Goal: Navigation & Orientation: Find specific page/section

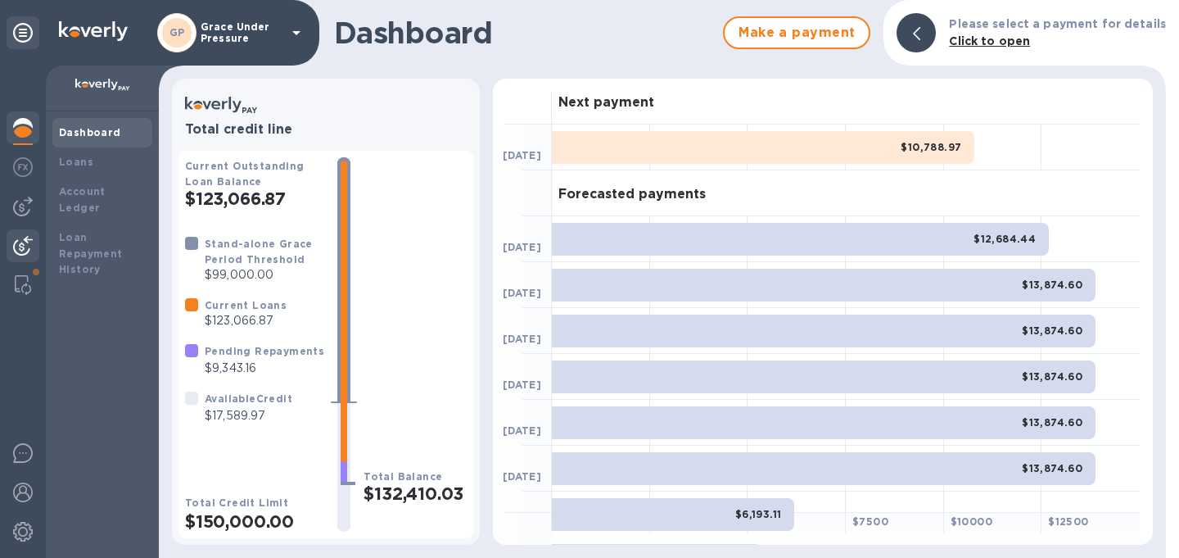
click at [20, 247] on img at bounding box center [23, 246] width 20 height 20
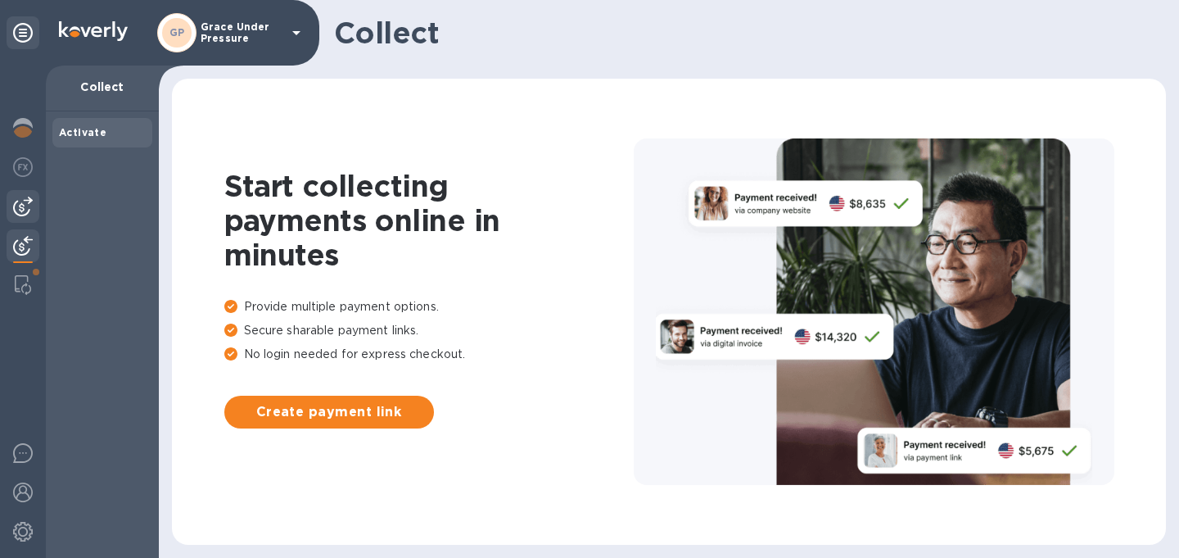
click at [23, 211] on img at bounding box center [23, 207] width 20 height 20
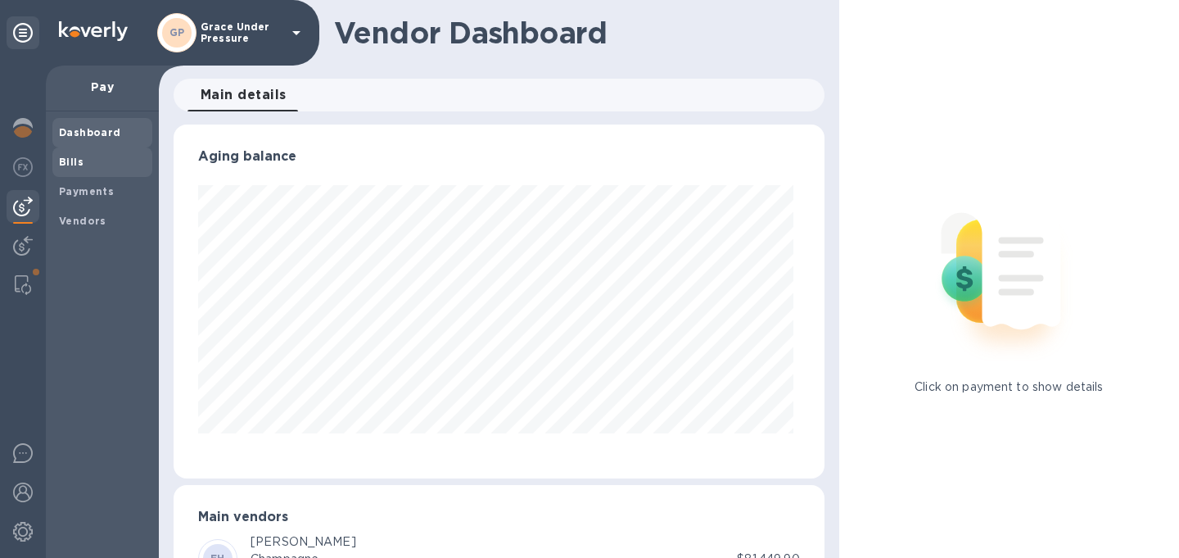
scroll to position [354, 645]
click at [73, 165] on b "Bills" at bounding box center [71, 162] width 25 height 12
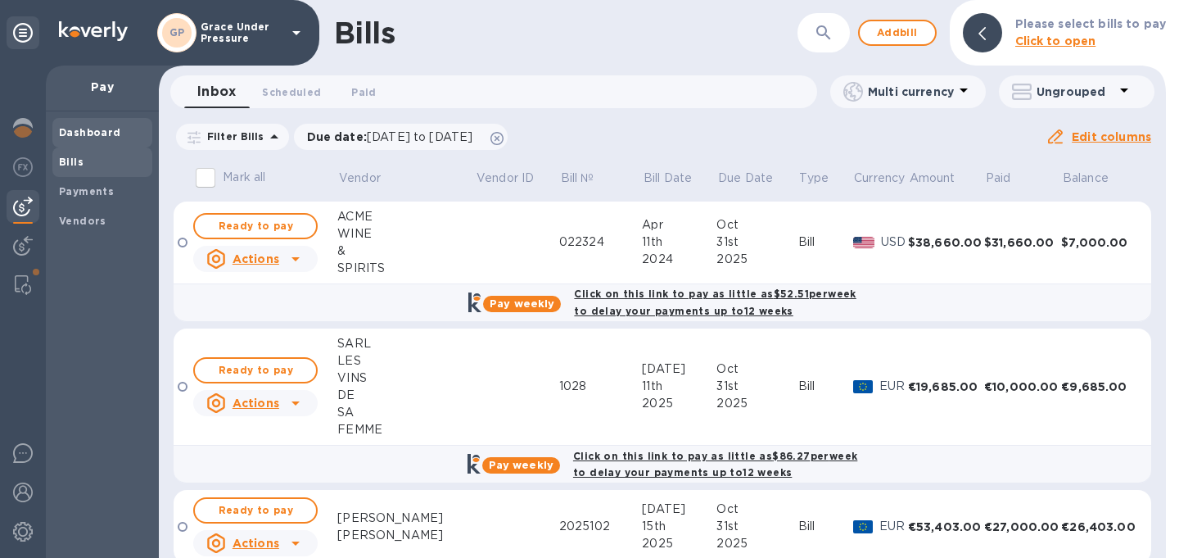
click at [69, 135] on b "Dashboard" at bounding box center [90, 132] width 62 height 12
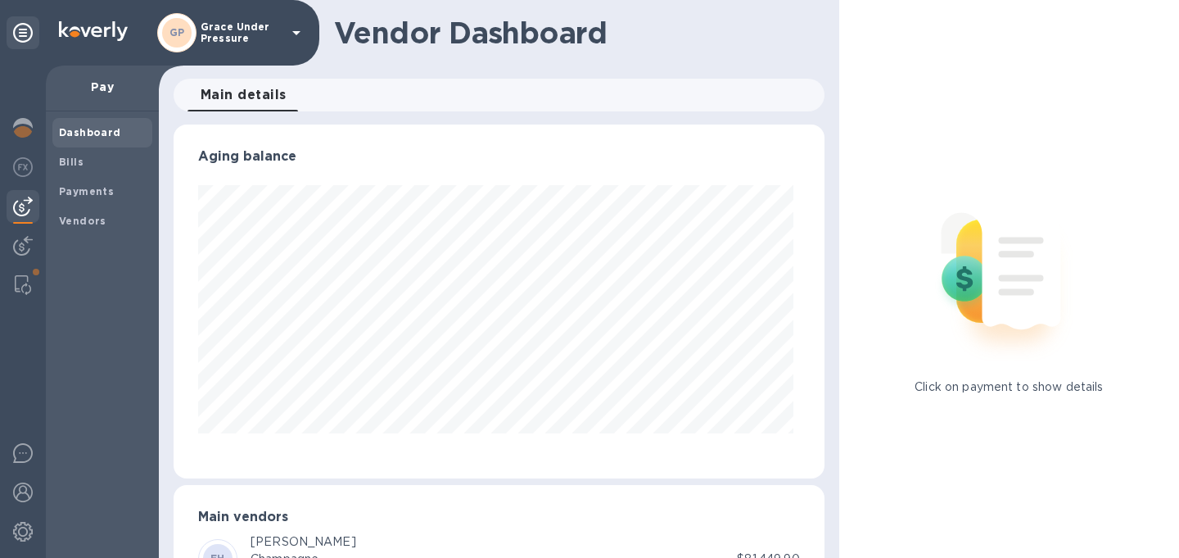
scroll to position [354, 645]
click at [25, 129] on img at bounding box center [23, 128] width 20 height 20
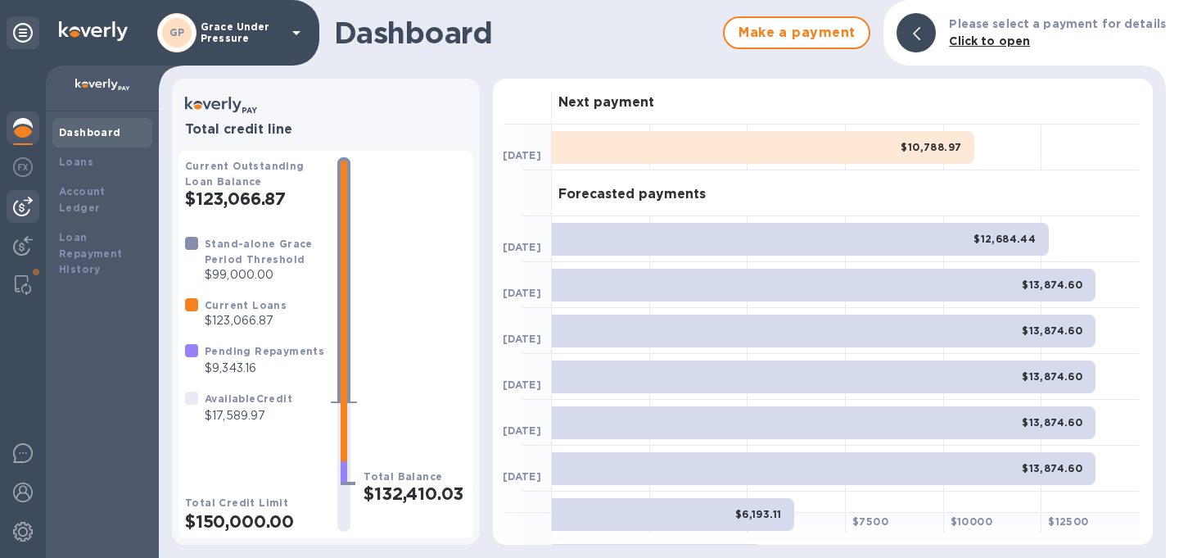
click at [25, 215] on img at bounding box center [23, 207] width 20 height 20
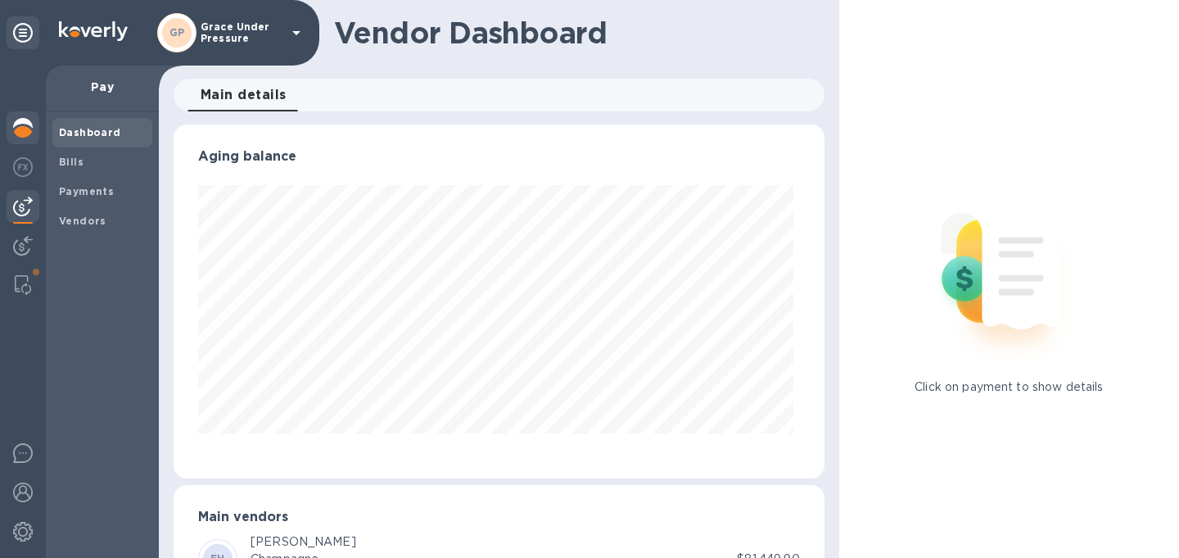
scroll to position [354, 645]
click at [25, 124] on img at bounding box center [23, 128] width 20 height 20
